Goal: Navigation & Orientation: Find specific page/section

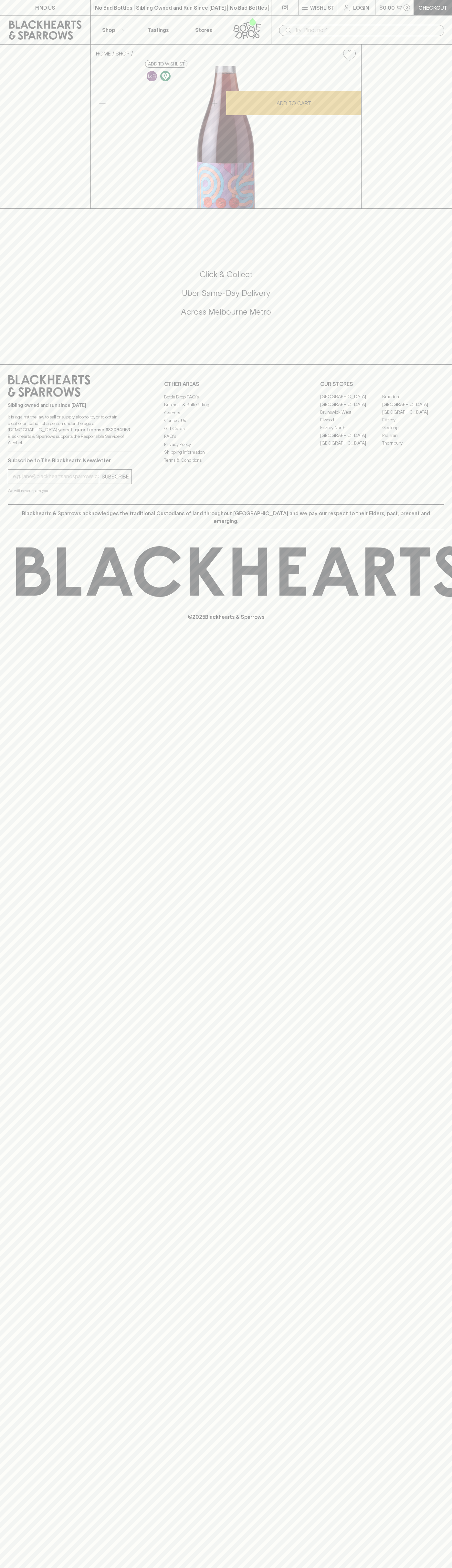
click at [335, 25] on div "​" at bounding box center [361, 30] width 165 height 11
click at [446, 924] on div "FIND US | No Bad Bottles | Sibling Owned and Run Since [DATE] | No Bad Bottles …" at bounding box center [226, 784] width 452 height 1568
click at [138, 1568] on html "FIND US | No Bad Bottles | Sibling Owned and Run Since [DATE] | No Bad Bottles …" at bounding box center [226, 784] width 452 height 1568
click at [16, 597] on icon at bounding box center [453, 572] width 873 height 51
